Goal: Information Seeking & Learning: Learn about a topic

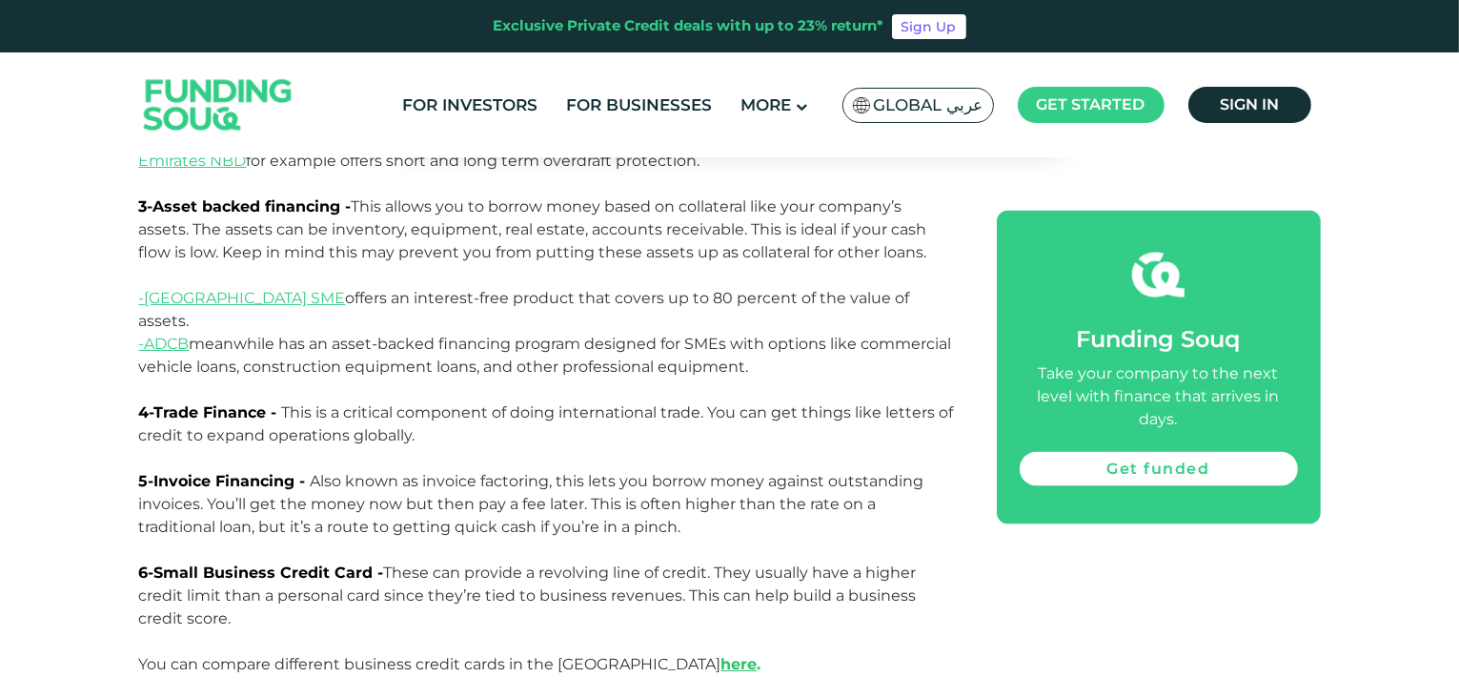
scroll to position [3070, 0]
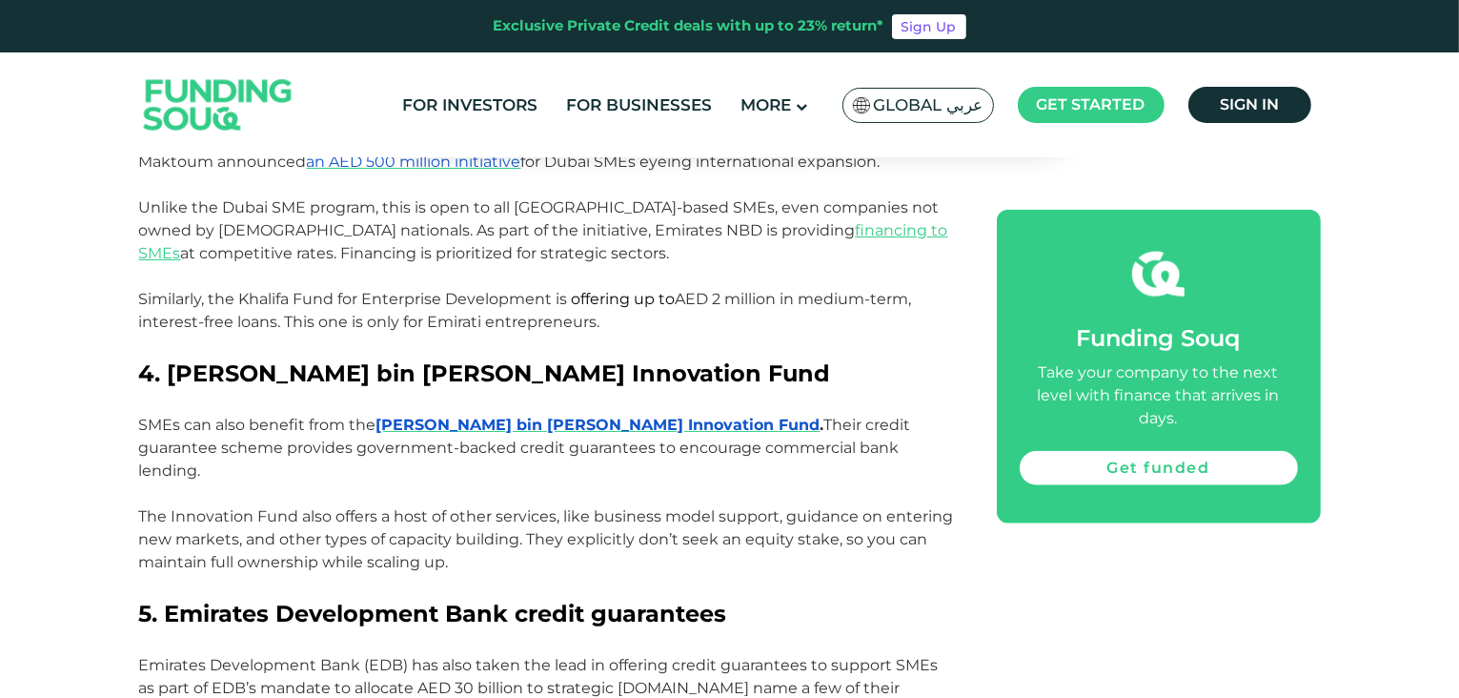
scroll to position [2065, 0]
click at [566, 508] on span "The Innovation Fund also offers a host of other services, like business model s…" at bounding box center [546, 540] width 815 height 64
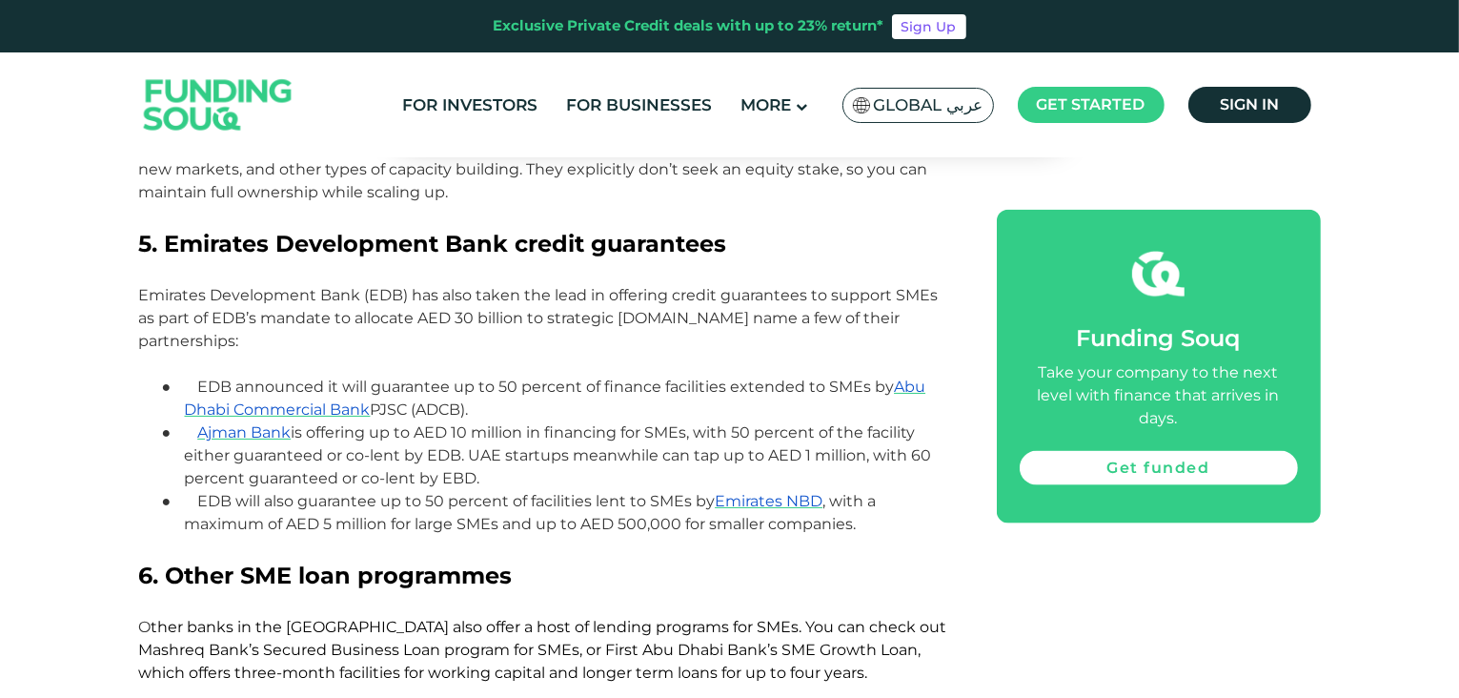
scroll to position [2444, 0]
